Goal: Task Accomplishment & Management: Use online tool/utility

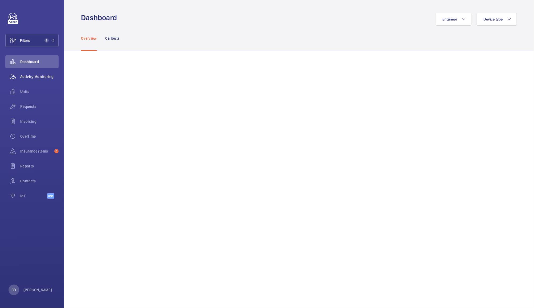
click at [48, 77] on span "Activity Monitoring" at bounding box center [39, 76] width 38 height 5
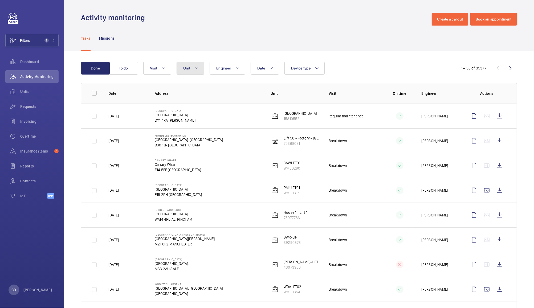
click at [187, 68] on span "Unit" at bounding box center [186, 68] width 7 height 4
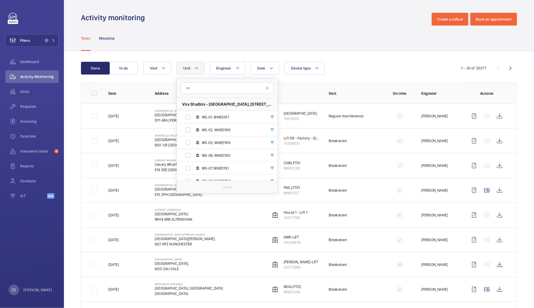
type input "v"
type input "leather"
click at [221, 119] on span "LM-03, WME59897223" at bounding box center [233, 116] width 62 height 5
click at [193, 119] on input "LM-03, WME59897223" at bounding box center [188, 117] width 11 height 11
checkbox input "true"
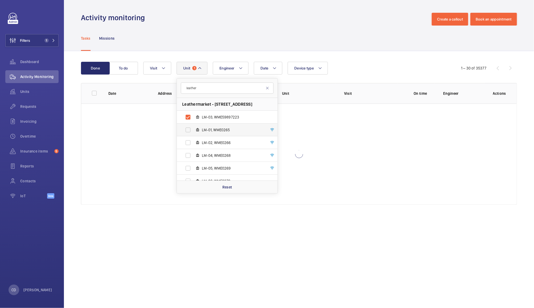
click at [223, 130] on span "LM-01, WME0265" at bounding box center [233, 129] width 62 height 5
click at [193, 130] on input "LM-01, WME0265" at bounding box center [188, 130] width 11 height 11
checkbox input "true"
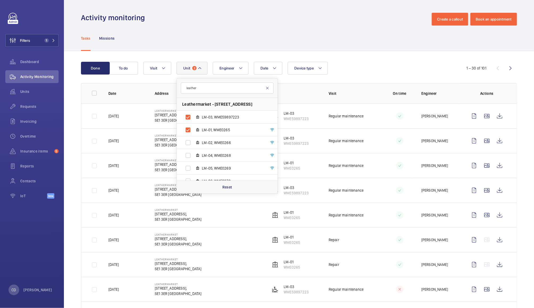
click at [267, 88] on mat-icon at bounding box center [267, 88] width 4 height 4
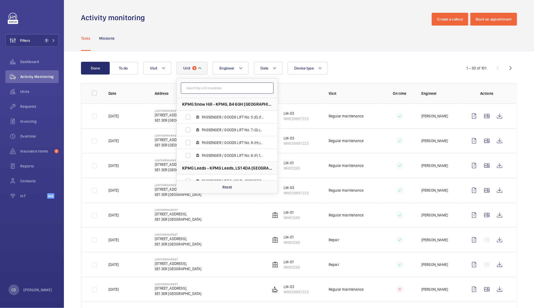
click at [235, 88] on input "text" at bounding box center [227, 88] width 93 height 11
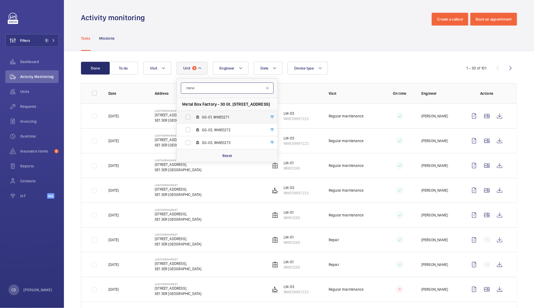
type input "metal"
click at [220, 120] on label "GG-01, WME0271" at bounding box center [223, 117] width 92 height 13
click at [193, 120] on input "GG-01, WME0271" at bounding box center [188, 117] width 11 height 11
click at [249, 89] on input "metal" at bounding box center [227, 88] width 93 height 11
click at [226, 116] on span "GG-01, WME0271" at bounding box center [233, 116] width 62 height 5
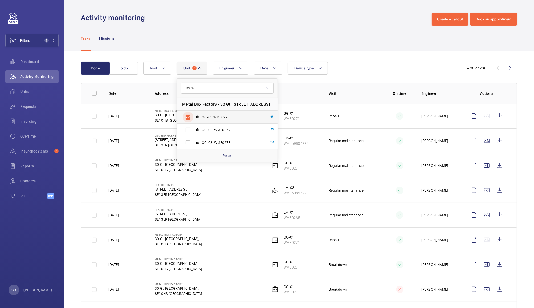
click at [193, 116] on input "GG-01, WME0271" at bounding box center [188, 117] width 11 height 11
checkbox input "false"
click at [250, 86] on input "metal" at bounding box center [227, 88] width 93 height 11
click at [268, 87] on mat-icon at bounding box center [267, 88] width 4 height 4
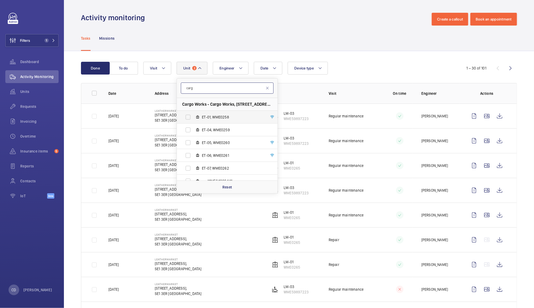
type input "carg"
click at [231, 117] on span "ET-01, WME0258" at bounding box center [233, 116] width 62 height 5
click at [193, 117] on input "ET-01, WME0258" at bounding box center [188, 117] width 11 height 11
checkbox input "true"
click at [267, 88] on mat-icon at bounding box center [267, 88] width 4 height 4
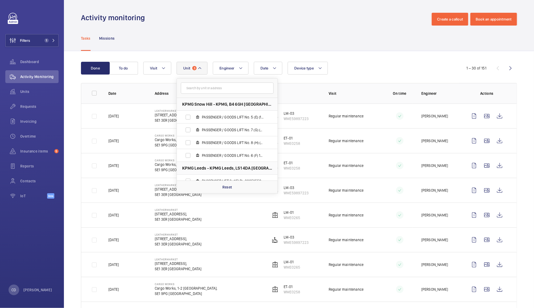
click at [302, 30] on div "Tasks Missions" at bounding box center [299, 38] width 436 height 25
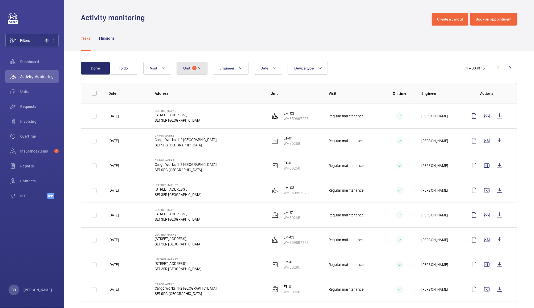
click at [192, 66] on button "Unit 3" at bounding box center [191, 68] width 31 height 13
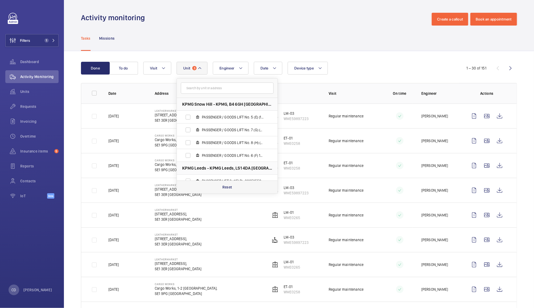
click at [228, 189] on p "Reset" at bounding box center [227, 186] width 10 height 5
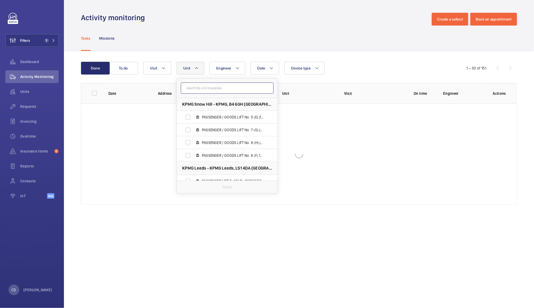
click at [237, 87] on input "text" at bounding box center [227, 88] width 93 height 11
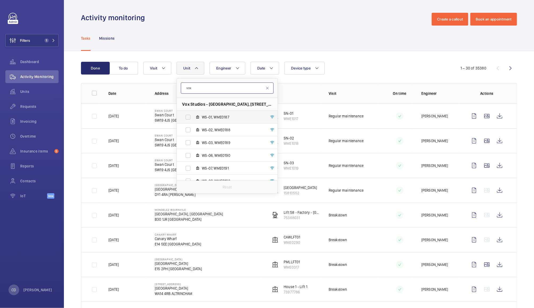
type input "vox"
click at [189, 116] on label "WS-01, WME0187" at bounding box center [223, 117] width 92 height 13
click at [189, 116] on input "WS-01, WME0187" at bounding box center [188, 117] width 11 height 11
checkbox input "true"
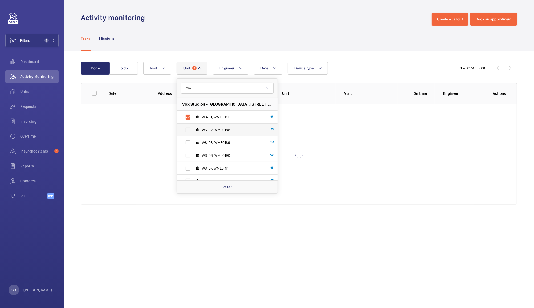
click at [185, 130] on label "WS-02, WME0188" at bounding box center [223, 130] width 92 height 13
click at [185, 130] on input "WS-02, WME0188" at bounding box center [188, 130] width 11 height 11
checkbox input "true"
click at [184, 143] on label "WS-03, WME0189" at bounding box center [223, 142] width 92 height 13
click at [184, 143] on input "WS-03, WME0189" at bounding box center [188, 142] width 11 height 11
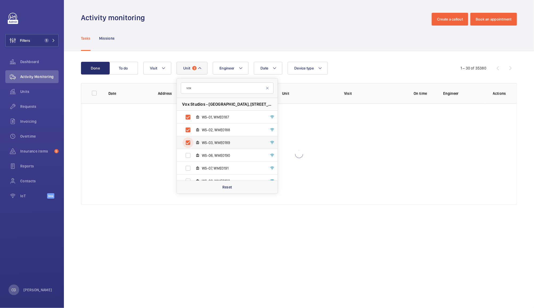
checkbox input "true"
click at [186, 158] on label "WS-06, WME0190" at bounding box center [223, 155] width 92 height 13
click at [186, 158] on input "WS-06, WME0190" at bounding box center [188, 155] width 11 height 11
checkbox input "true"
click at [189, 169] on label "WS-07, WME0191" at bounding box center [223, 168] width 92 height 13
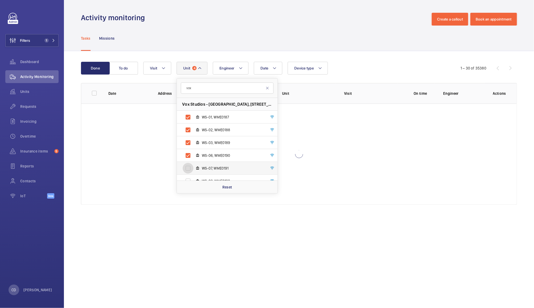
click at [189, 169] on input "WS-07, WME0191" at bounding box center [188, 168] width 11 height 11
checkbox input "true"
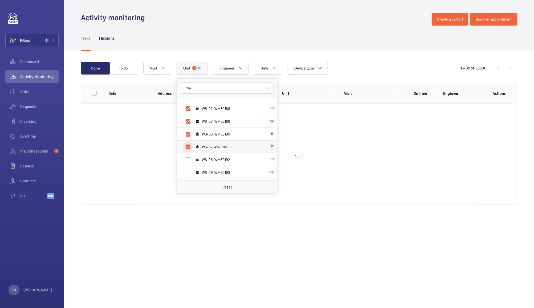
scroll to position [32, 0]
click at [191, 154] on label "WS-08, WME0192" at bounding box center [223, 148] width 92 height 13
click at [191, 154] on input "WS-08, WME0192" at bounding box center [188, 148] width 11 height 11
checkbox input "true"
click at [190, 164] on label "WS-09, WME0193" at bounding box center [223, 161] width 92 height 13
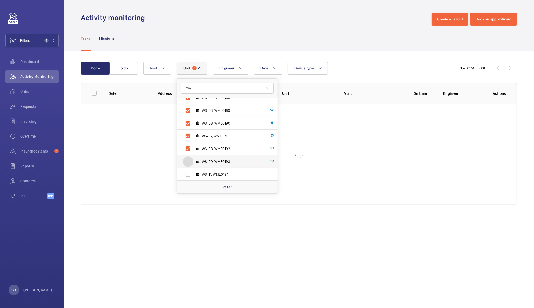
click at [190, 164] on input "WS-09, WME0193" at bounding box center [188, 161] width 11 height 11
checkbox input "true"
click at [190, 176] on label "WS-11, WME0194" at bounding box center [223, 174] width 92 height 13
click at [190, 176] on input "WS-11, WME0194" at bounding box center [188, 174] width 11 height 11
checkbox input "true"
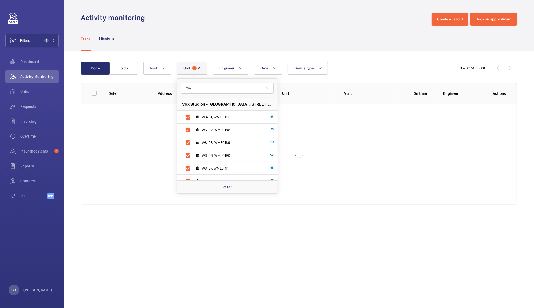
click at [363, 53] on div "Done To do Date Engineer Unit 8 vox Vox Studios - [GEOGRAPHIC_DATA], [STREET_AD…" at bounding box center [299, 134] width 470 height 166
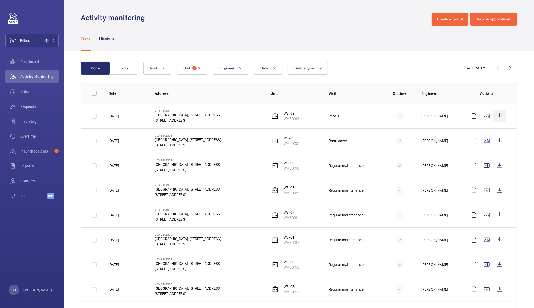
click at [496, 118] on wm-front-icon-button at bounding box center [499, 116] width 13 height 13
click at [193, 68] on span "8" at bounding box center [194, 68] width 4 height 4
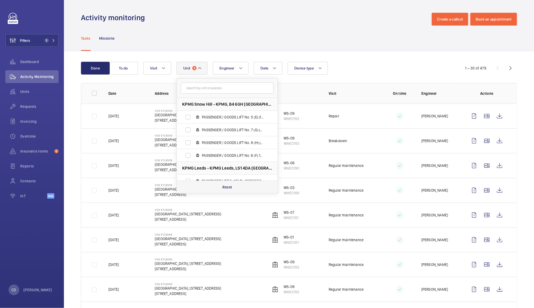
click at [235, 191] on div "Reset" at bounding box center [227, 186] width 101 height 13
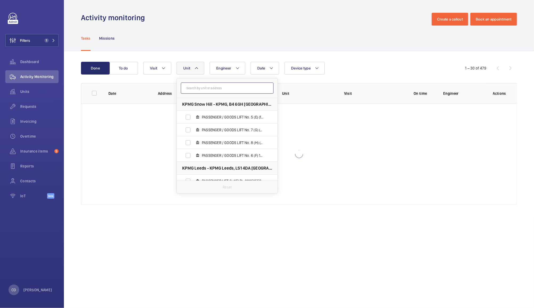
click at [236, 87] on input "text" at bounding box center [227, 88] width 93 height 11
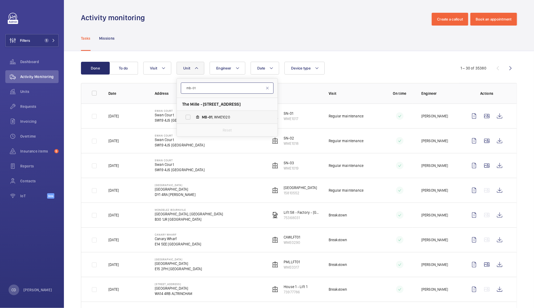
type input "mb-01"
click at [222, 117] on span "MB-01 , WME1020" at bounding box center [233, 116] width 62 height 5
click at [193, 117] on input "MB-01 , WME1020" at bounding box center [188, 117] width 11 height 11
checkbox input "true"
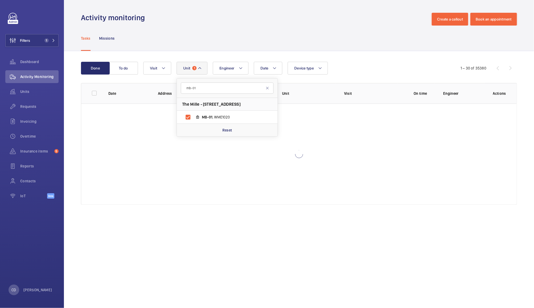
click at [311, 45] on div "Tasks Missions" at bounding box center [299, 38] width 436 height 25
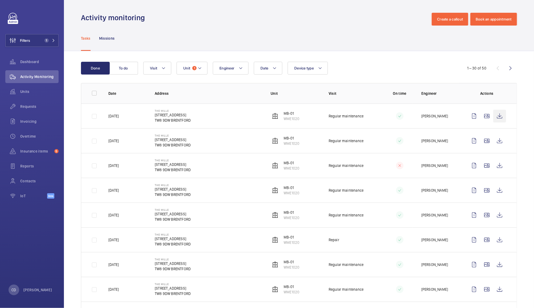
click at [495, 117] on wm-front-icon-button at bounding box center [499, 116] width 13 height 13
click at [195, 68] on span "1" at bounding box center [194, 68] width 4 height 4
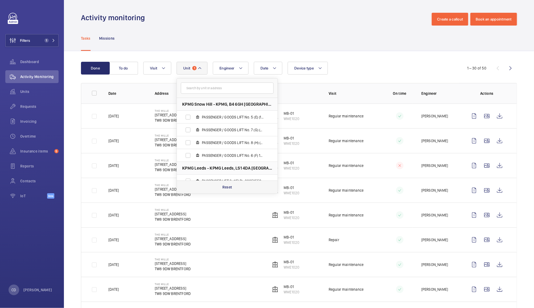
click at [231, 191] on div "Reset" at bounding box center [227, 186] width 101 height 13
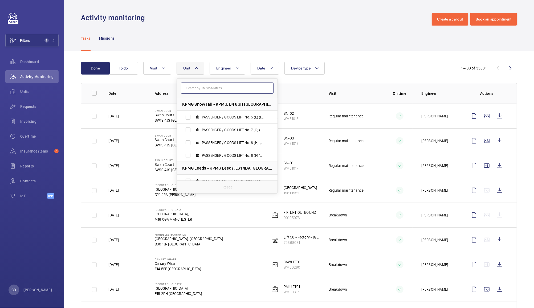
click at [224, 89] on input "text" at bounding box center [227, 88] width 93 height 11
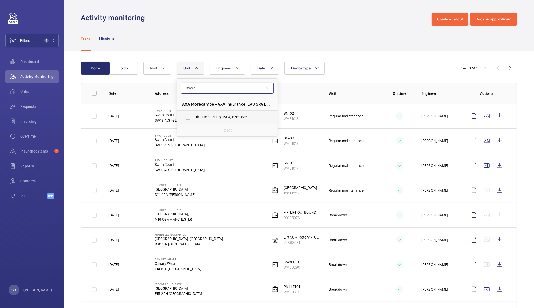
type input "morec"
click at [228, 116] on span "Lift 1 (2FLR) 4VPA, 87818585" at bounding box center [233, 116] width 62 height 5
click at [193, 116] on input "Lift 1 (2FLR) 4VPA, 87818585" at bounding box center [188, 117] width 11 height 11
checkbox input "true"
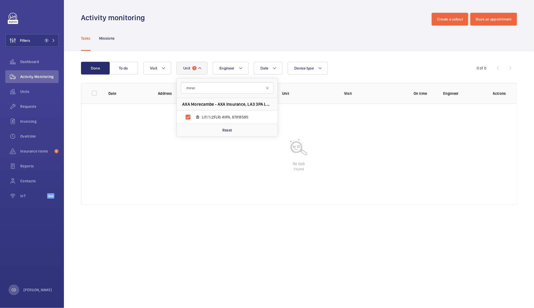
click at [328, 38] on div "Tasks Missions" at bounding box center [299, 38] width 436 height 25
click at [124, 63] on button "To do" at bounding box center [123, 68] width 29 height 13
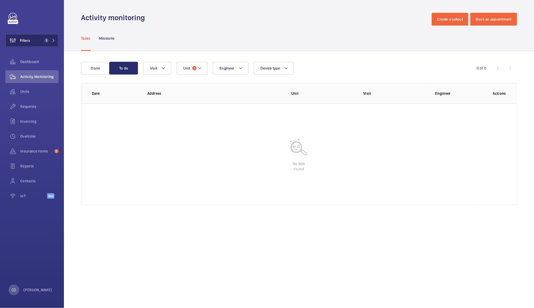
click at [38, 36] on button "Filters 1" at bounding box center [31, 40] width 53 height 13
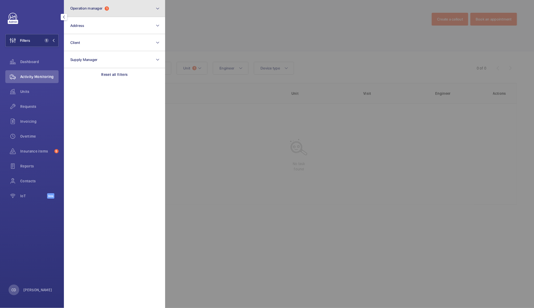
click at [113, 8] on button "Operation manager 1" at bounding box center [114, 8] width 101 height 17
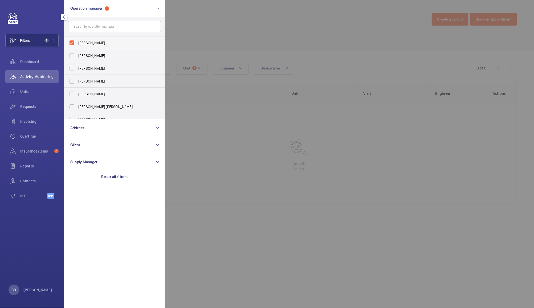
click at [99, 42] on span "[PERSON_NAME]" at bounding box center [114, 42] width 73 height 5
click at [77, 42] on input "[PERSON_NAME]" at bounding box center [72, 43] width 11 height 11
checkbox input "false"
click at [195, 22] on div at bounding box center [432, 154] width 534 height 308
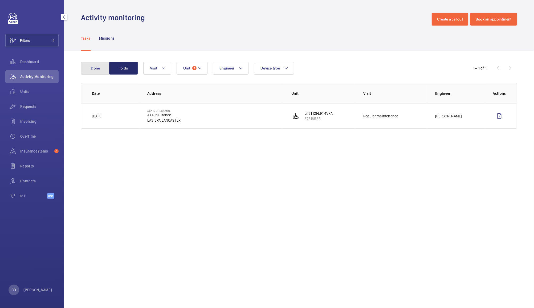
click at [101, 62] on button "Done" at bounding box center [95, 68] width 29 height 13
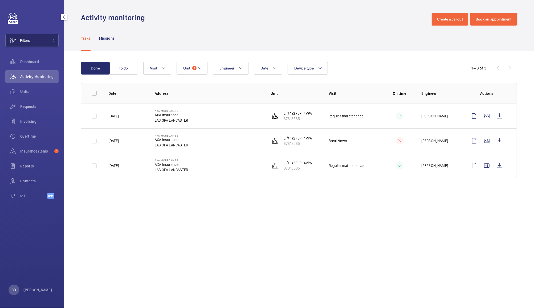
click at [39, 44] on button "Filters" at bounding box center [31, 40] width 53 height 13
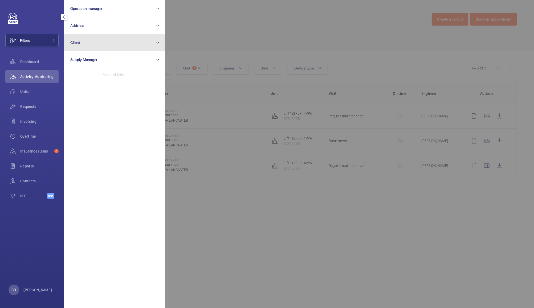
click at [124, 40] on button "Client" at bounding box center [114, 42] width 101 height 17
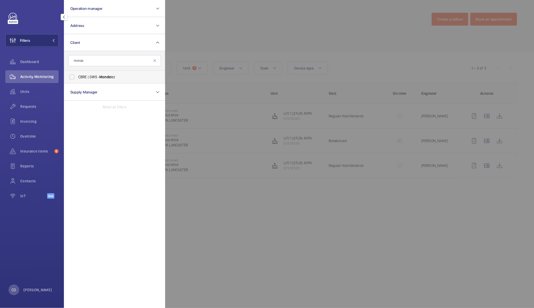
type input "monde"
click at [114, 77] on span "CBRE | GWS - Monde lez" at bounding box center [114, 76] width 73 height 5
click at [77, 77] on input "CBRE | GWS - Monde lez" at bounding box center [72, 77] width 11 height 11
checkbox input "true"
click at [211, 23] on div at bounding box center [432, 154] width 534 height 308
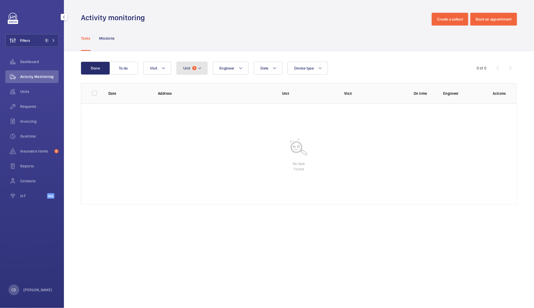
click at [195, 71] on button "Unit 1" at bounding box center [191, 68] width 31 height 13
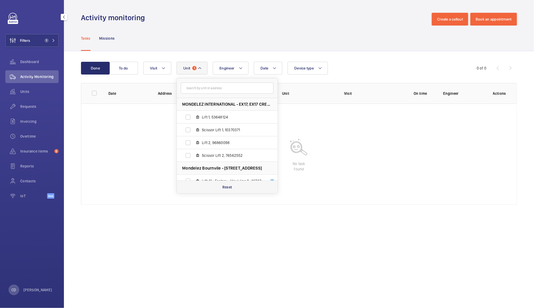
click at [230, 191] on div "Reset" at bounding box center [227, 186] width 101 height 13
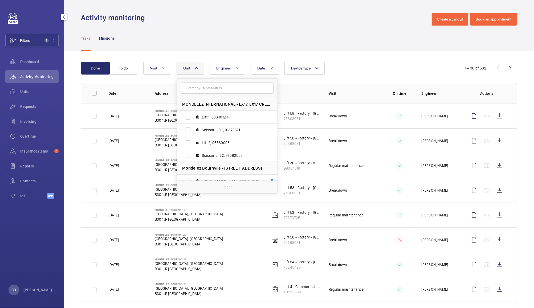
click at [225, 15] on div "Activity monitoring Create a callout Book an appointment" at bounding box center [299, 19] width 436 height 13
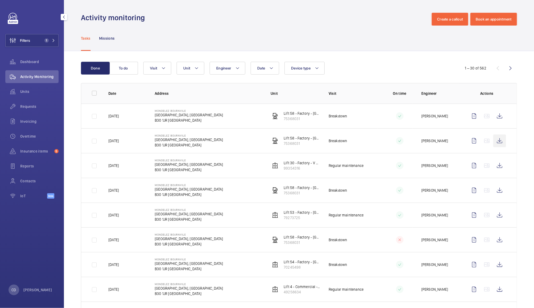
click at [493, 141] on wm-front-icon-button at bounding box center [499, 140] width 13 height 13
click at [493, 119] on wm-front-icon-button at bounding box center [499, 116] width 13 height 13
click at [497, 242] on wm-front-icon-button at bounding box center [499, 239] width 13 height 13
click at [31, 94] on span "Units" at bounding box center [39, 91] width 38 height 5
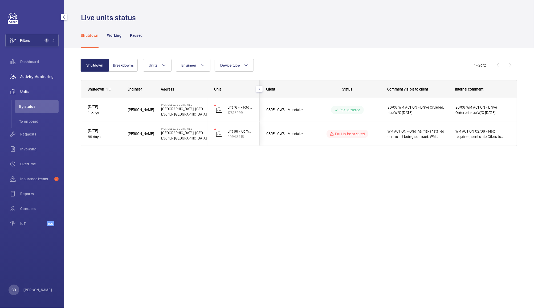
click at [41, 75] on span "Activity Monitoring" at bounding box center [39, 76] width 38 height 5
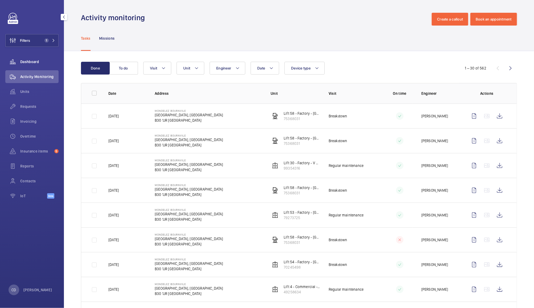
click at [31, 63] on span "Dashboard" at bounding box center [39, 61] width 38 height 5
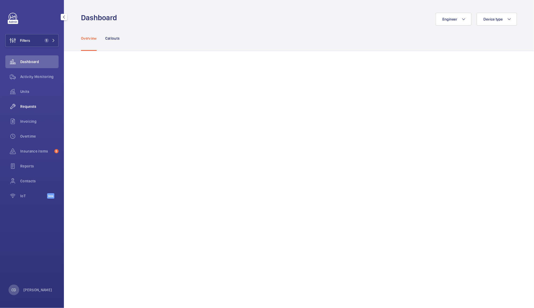
click at [32, 104] on span "Requests" at bounding box center [39, 106] width 38 height 5
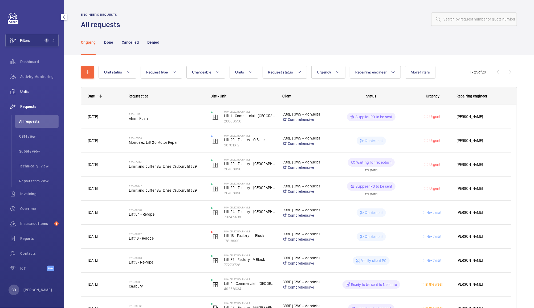
click at [29, 92] on span "Units" at bounding box center [39, 91] width 38 height 5
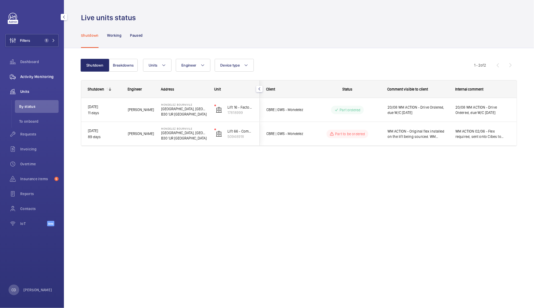
click at [36, 81] on div "Activity Monitoring" at bounding box center [31, 76] width 53 height 13
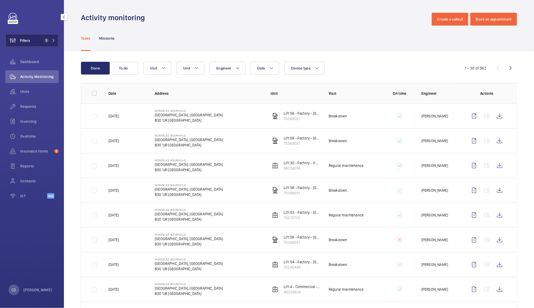
click at [24, 45] on span "Filters" at bounding box center [18, 40] width 24 height 13
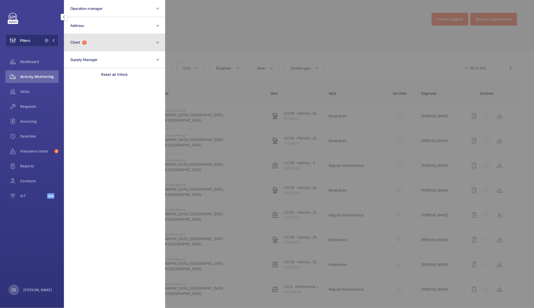
click at [89, 42] on button "Client 1" at bounding box center [114, 42] width 101 height 17
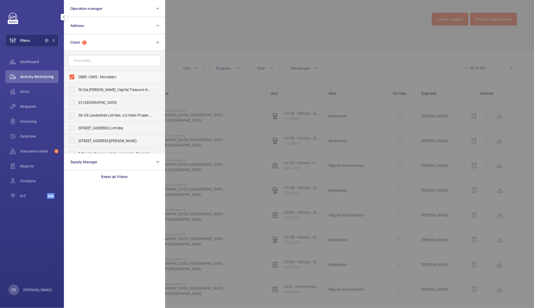
click at [74, 75] on label "CBRE | GWS - Mondelez" at bounding box center [110, 77] width 93 height 13
click at [74, 75] on input "CBRE | GWS - Mondelez" at bounding box center [72, 77] width 11 height 11
checkbox input "false"
click at [205, 19] on div at bounding box center [432, 154] width 534 height 308
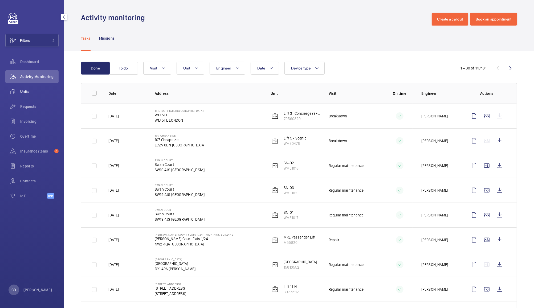
click at [25, 90] on span "Units" at bounding box center [39, 91] width 38 height 5
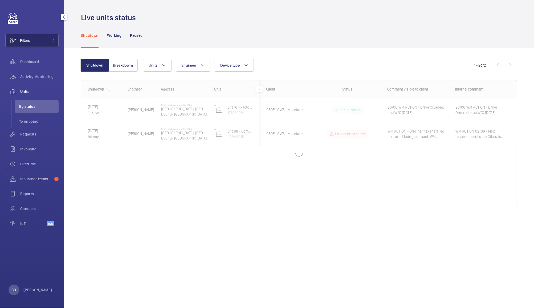
click at [45, 39] on button "Filters" at bounding box center [31, 40] width 53 height 13
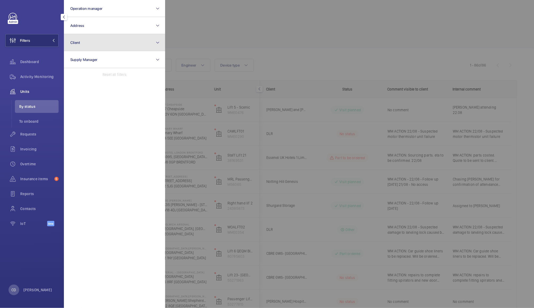
click at [113, 44] on button "Client" at bounding box center [114, 42] width 101 height 17
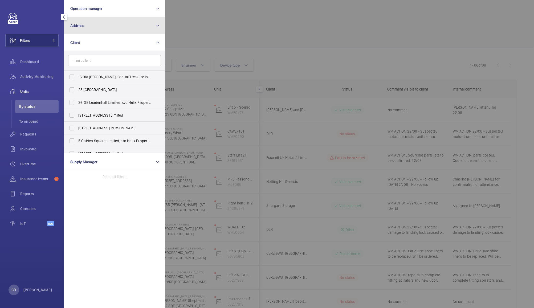
click at [133, 25] on button "Address" at bounding box center [114, 25] width 101 height 17
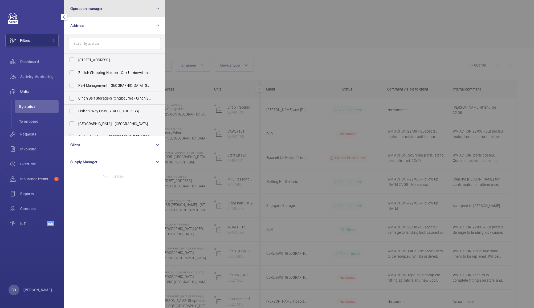
click at [149, 7] on button "Operation manager" at bounding box center [114, 8] width 101 height 17
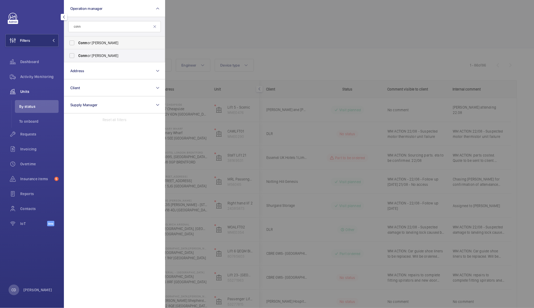
type input "conn"
click at [107, 43] on span "Conn or [PERSON_NAME]" at bounding box center [114, 42] width 73 height 5
click at [77, 43] on input "Conn or [PERSON_NAME]" at bounding box center [72, 43] width 11 height 11
checkbox input "true"
click at [204, 15] on div at bounding box center [432, 154] width 534 height 308
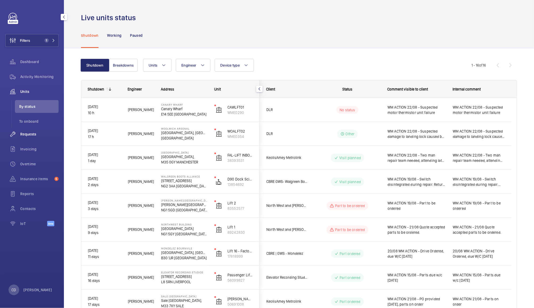
click at [35, 136] on span "Requests" at bounding box center [39, 134] width 38 height 5
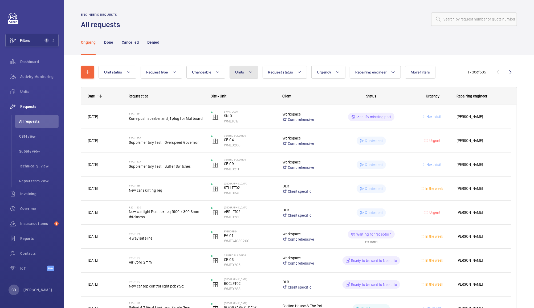
click at [248, 78] on button "Units" at bounding box center [243, 72] width 28 height 13
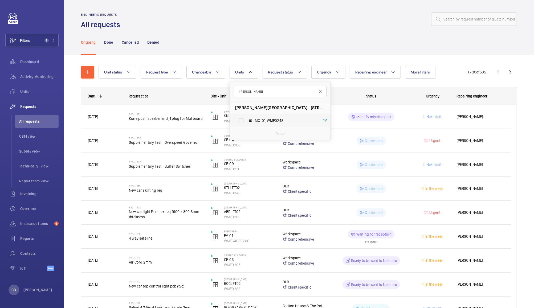
type input "[PERSON_NAME]"
click at [273, 120] on span "MO-01, WME0248" at bounding box center [286, 120] width 62 height 5
click at [246, 120] on input "MO-01, WME0248" at bounding box center [241, 120] width 11 height 11
checkbox input "true"
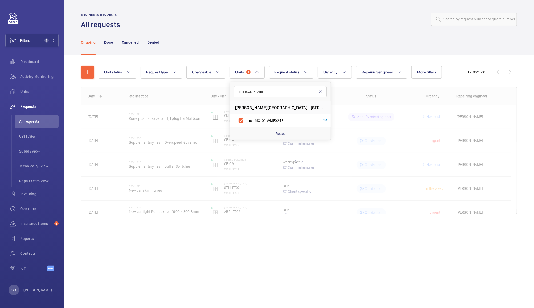
click at [318, 29] on div "Engineers requests All requests" at bounding box center [299, 21] width 436 height 17
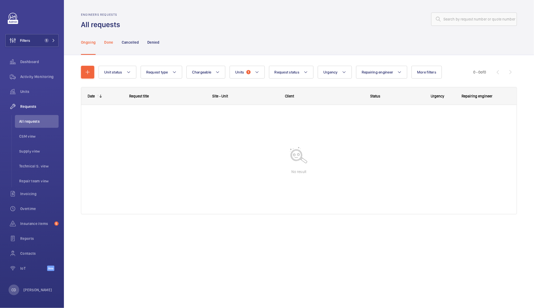
click at [108, 43] on p "Done" at bounding box center [108, 42] width 9 height 5
click at [127, 39] on div "Cancelled" at bounding box center [130, 42] width 17 height 25
click at [151, 43] on p "Denied" at bounding box center [153, 42] width 12 height 5
click at [85, 47] on div "Ongoing" at bounding box center [88, 42] width 15 height 25
